Goal: Complete application form: Complete application form

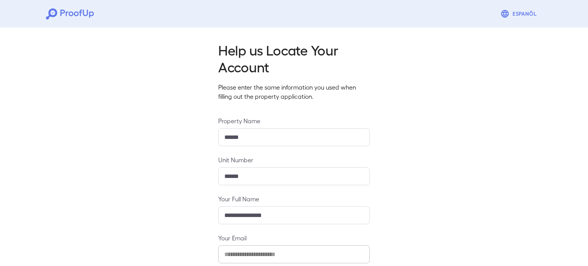
scroll to position [80, 0]
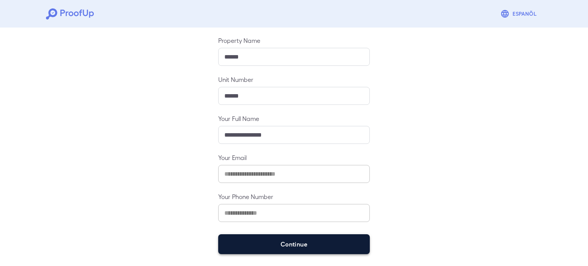
click at [296, 243] on button "Continue" at bounding box center [294, 244] width 152 height 20
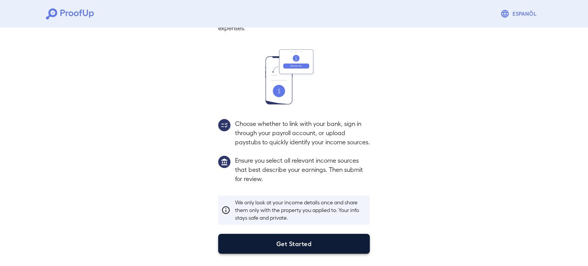
click at [284, 237] on button "Get Started" at bounding box center [294, 244] width 152 height 20
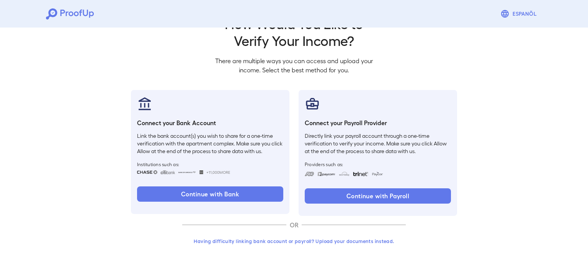
scroll to position [26, 0]
click at [236, 242] on button "Having difficulty linking bank account or payroll? Upload your documents instea…" at bounding box center [294, 242] width 224 height 14
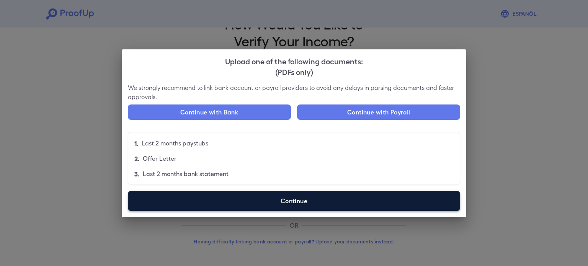
click at [280, 203] on label "Continue" at bounding box center [294, 201] width 333 height 20
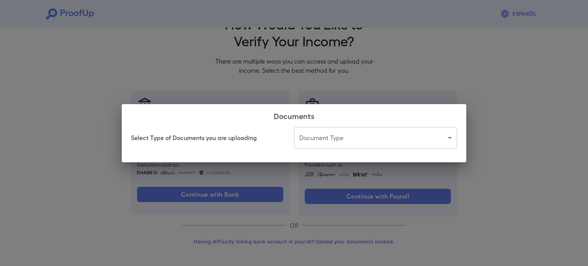
click at [350, 138] on body "Espanõl Go back How Would You Like to Verify Your Income? There are multiple wa…" at bounding box center [294, 120] width 588 height 293
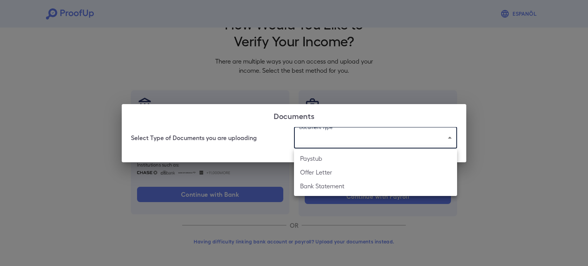
click at [349, 187] on li "Bank Statement" at bounding box center [375, 186] width 163 height 14
type input "**********"
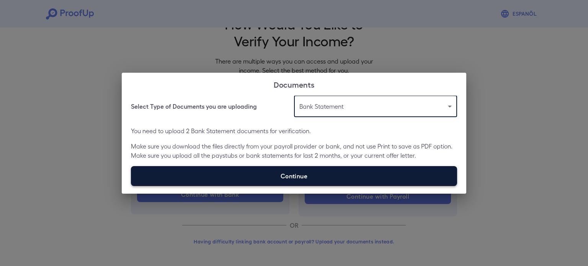
click at [322, 176] on label "Continue" at bounding box center [294, 176] width 326 height 20
click at [131, 186] on input "Continue" at bounding box center [131, 186] width 0 height 0
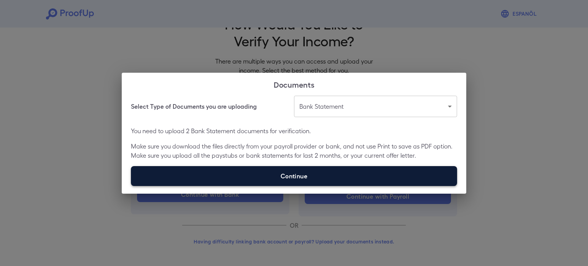
type input "**********"
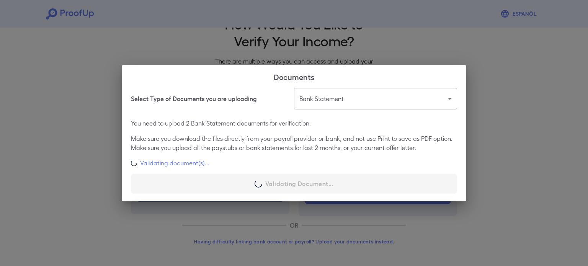
click at [449, 176] on div "**********" at bounding box center [294, 144] width 345 height 113
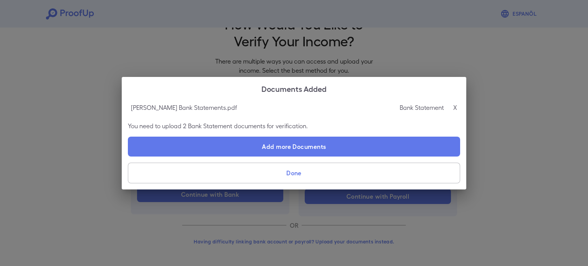
click at [333, 165] on button "Done" at bounding box center [294, 173] width 333 height 21
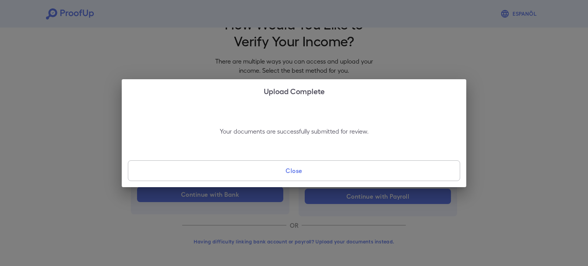
click at [333, 165] on button "Close" at bounding box center [294, 171] width 333 height 21
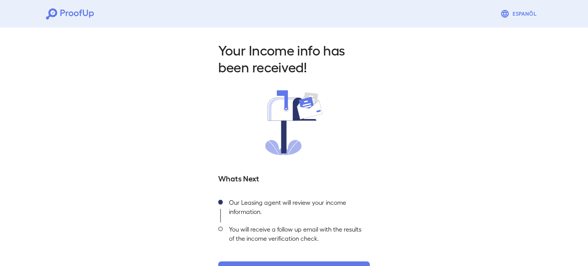
scroll to position [27, 0]
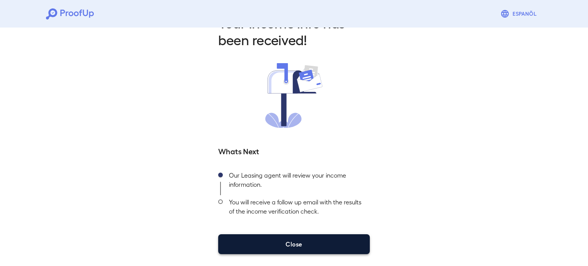
click at [282, 246] on button "Close" at bounding box center [294, 244] width 152 height 20
